Goal: Task Accomplishment & Management: Manage account settings

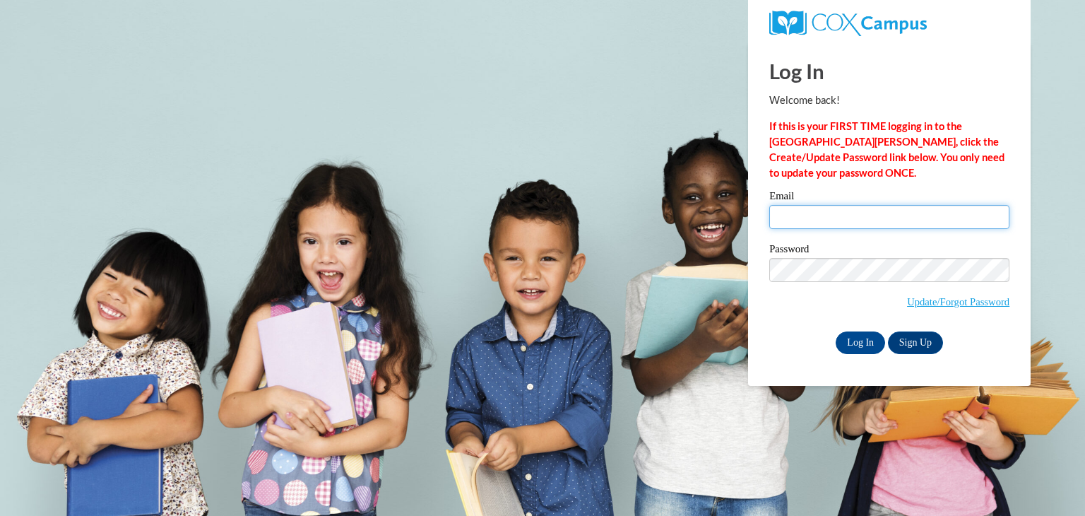
click at [831, 220] on input "Email" at bounding box center [889, 217] width 240 height 24
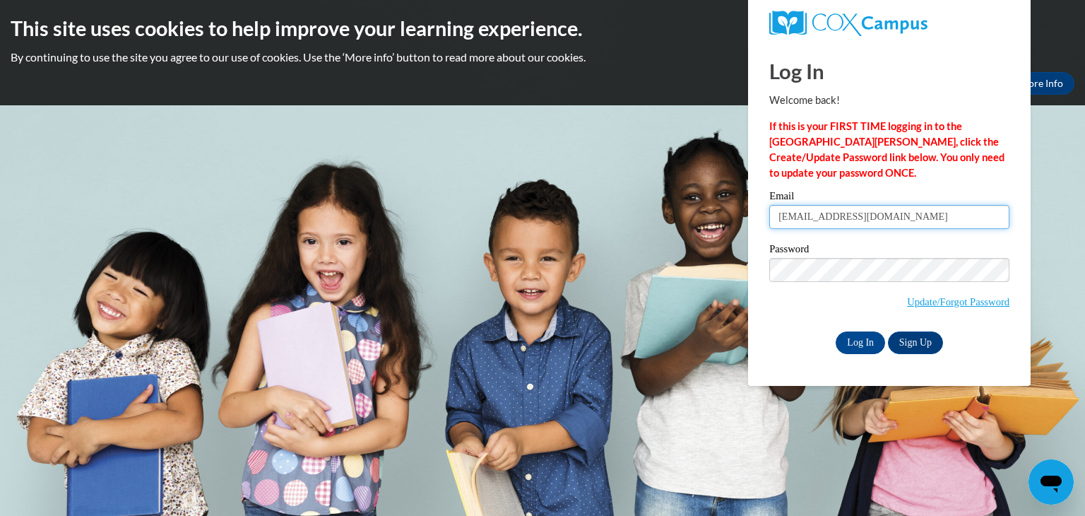
click at [912, 220] on input "Nizaviermac18@gmail.com" at bounding box center [889, 217] width 240 height 24
click at [943, 215] on input "dnmcmillian@valdosta.edu" at bounding box center [889, 217] width 240 height 24
type input "d"
type input "Dnmcmillian@gapps.valdosta.edu"
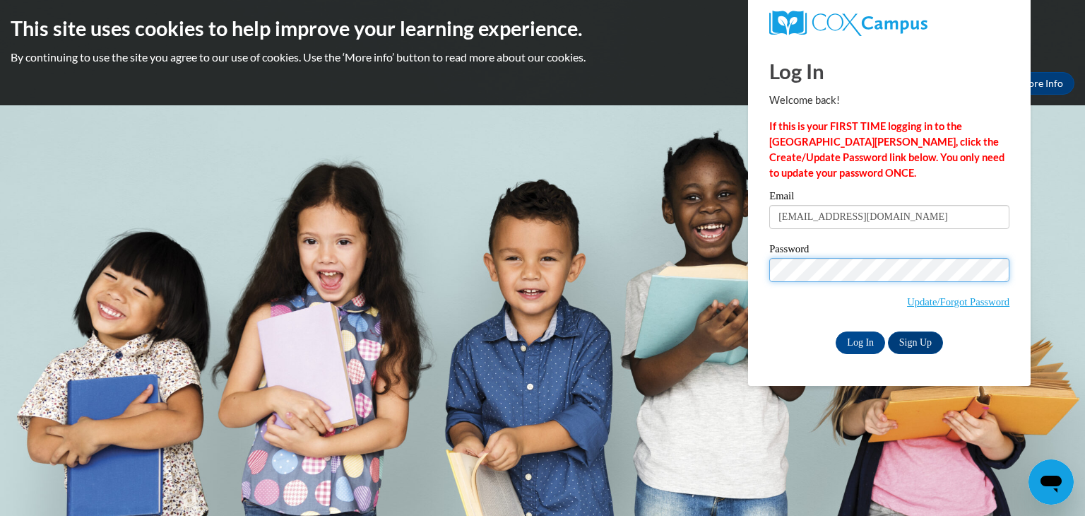
click at [836, 331] on input "Log In" at bounding box center [860, 342] width 49 height 23
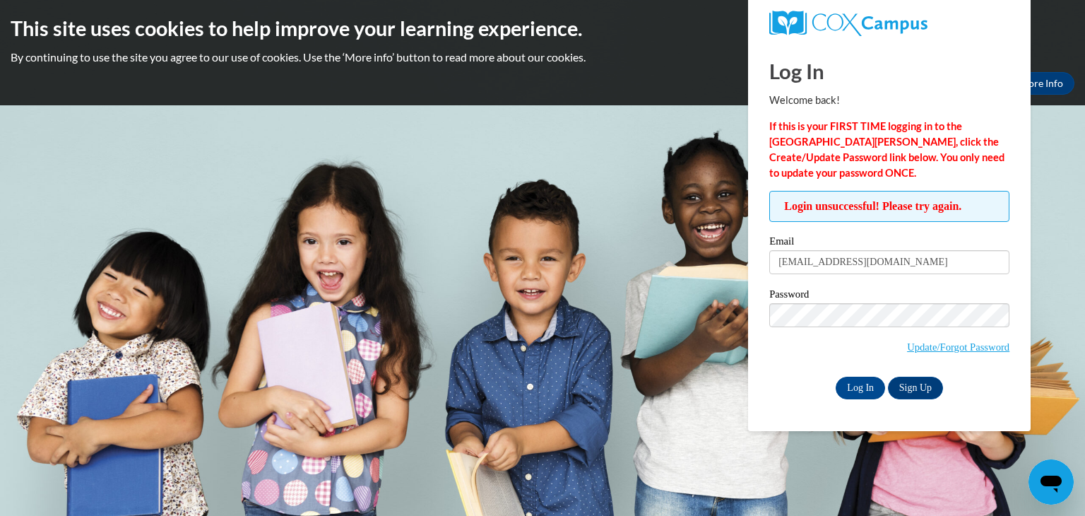
click at [836, 376] on input "Log In" at bounding box center [860, 387] width 49 height 23
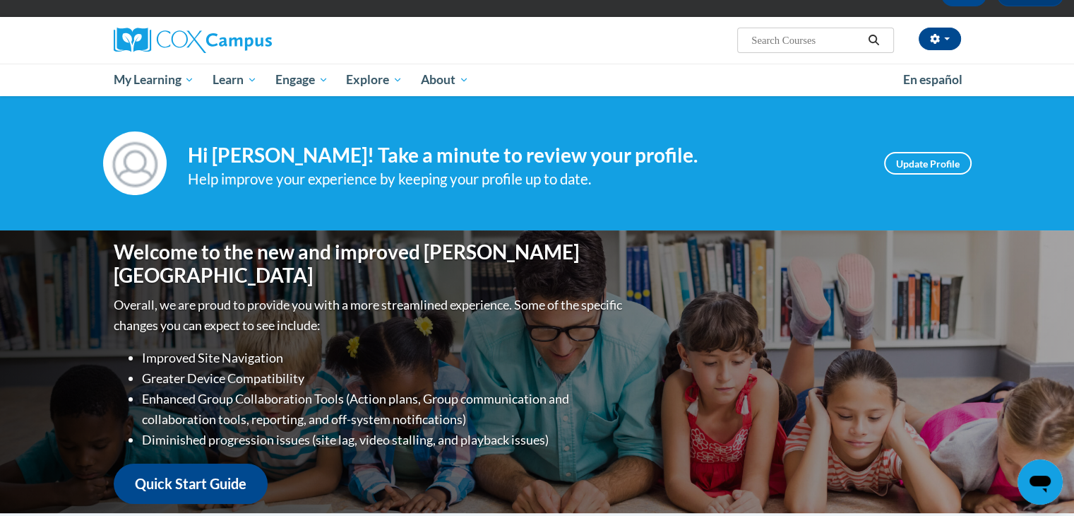
scroll to position [87, 0]
